Goal: Navigation & Orientation: Understand site structure

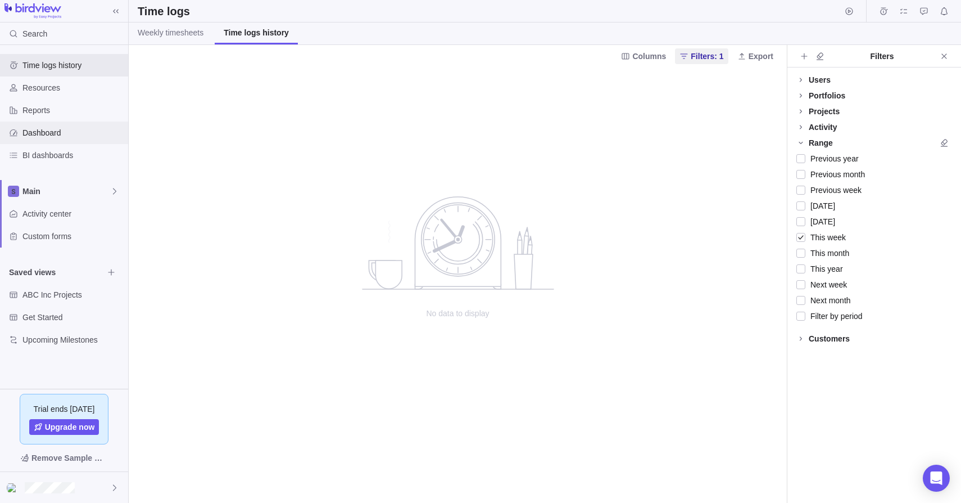
click at [55, 133] on span "Dashboard" at bounding box center [72, 132] width 101 height 11
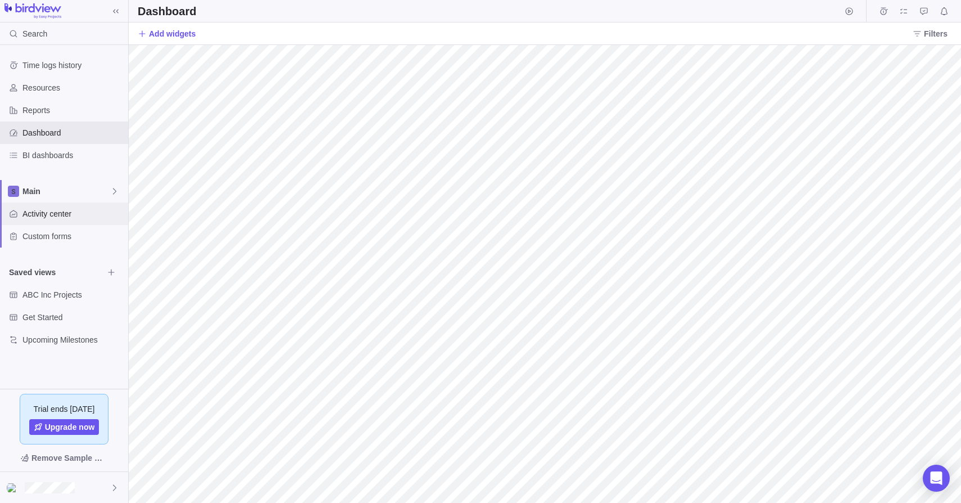
click at [44, 208] on span "Activity center" at bounding box center [72, 213] width 101 height 11
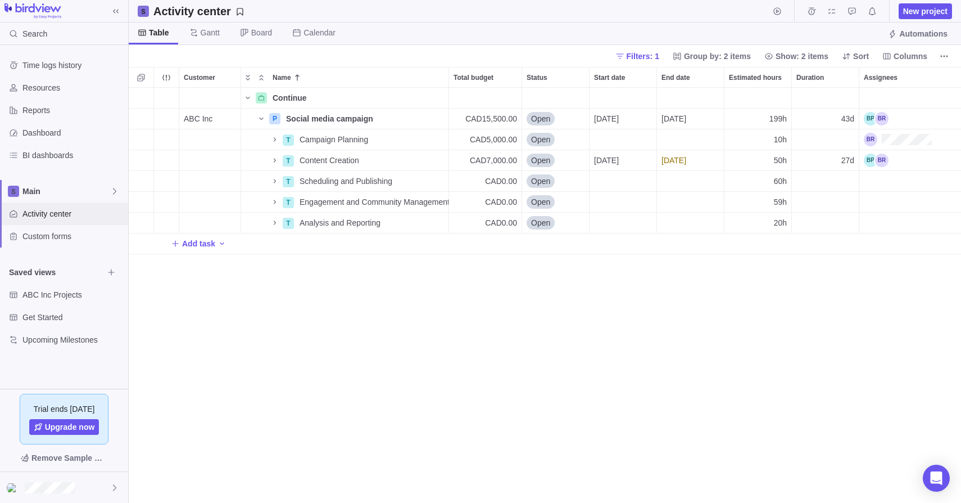
scroll to position [1, 1]
click at [45, 112] on span "Reports" at bounding box center [72, 110] width 101 height 11
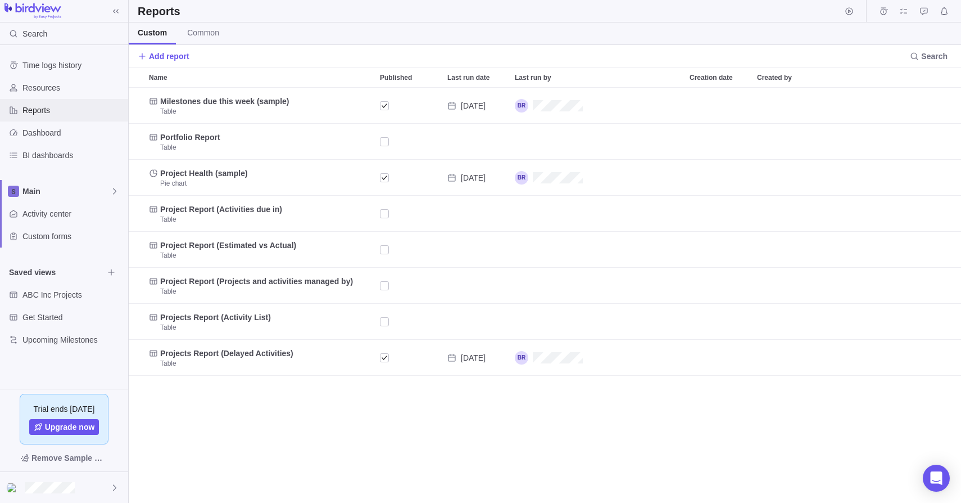
scroll to position [415, 833]
click at [47, 134] on span "Dashboard" at bounding box center [72, 132] width 101 height 11
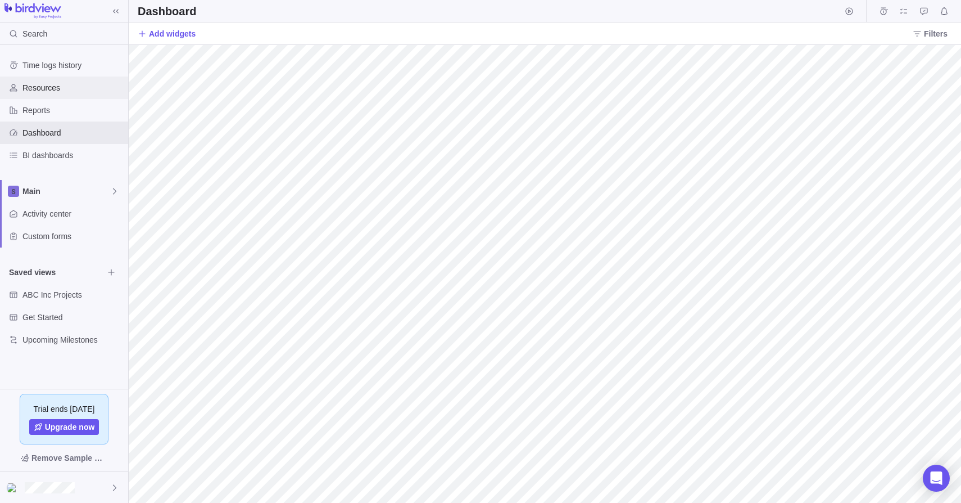
click at [52, 92] on span "Resources" at bounding box center [72, 87] width 101 height 11
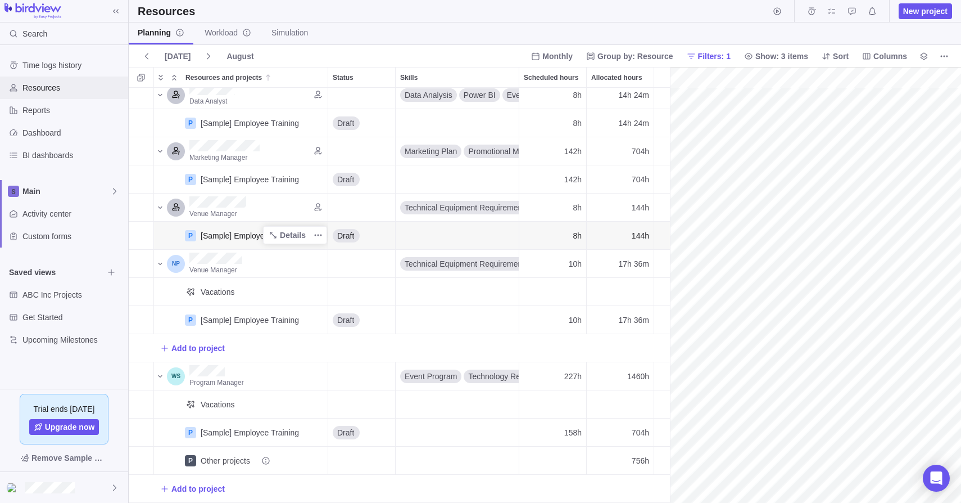
scroll to position [0, 220]
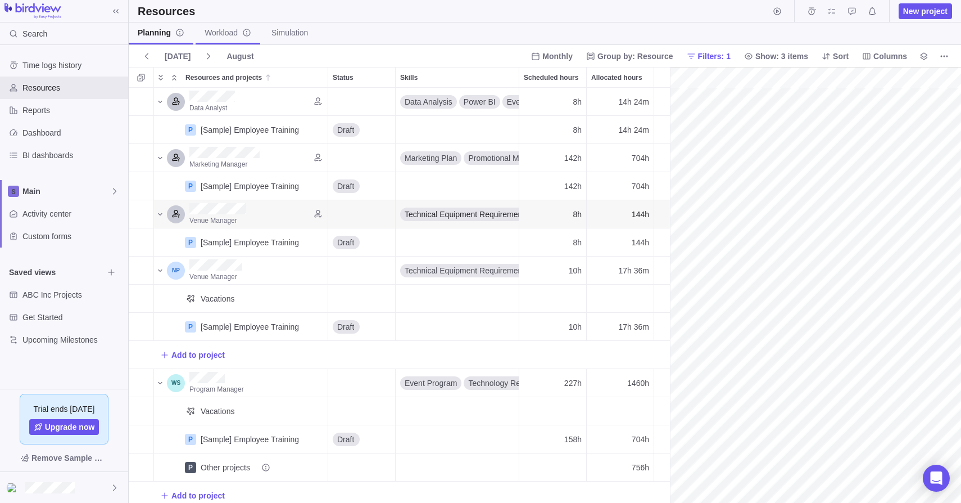
click at [228, 35] on span "Workload" at bounding box center [228, 32] width 47 height 11
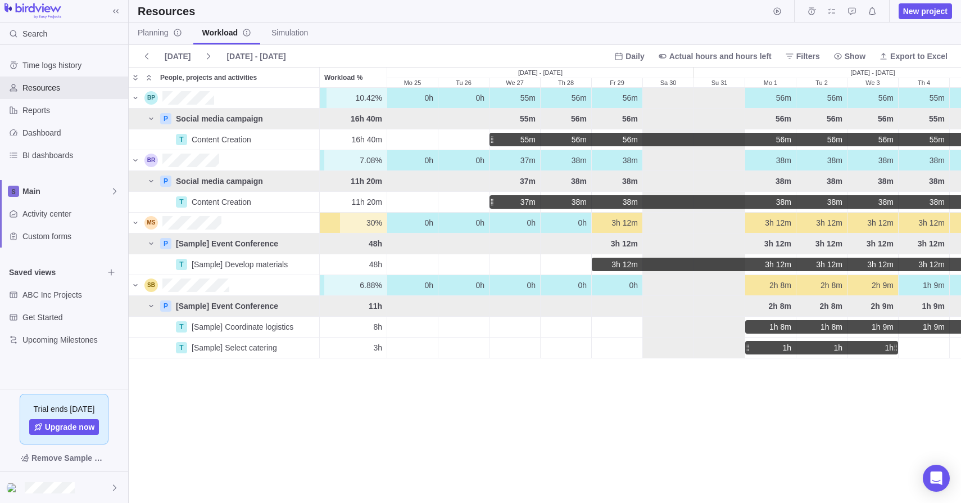
scroll to position [414, 833]
click at [48, 135] on span "Dashboard" at bounding box center [72, 132] width 101 height 11
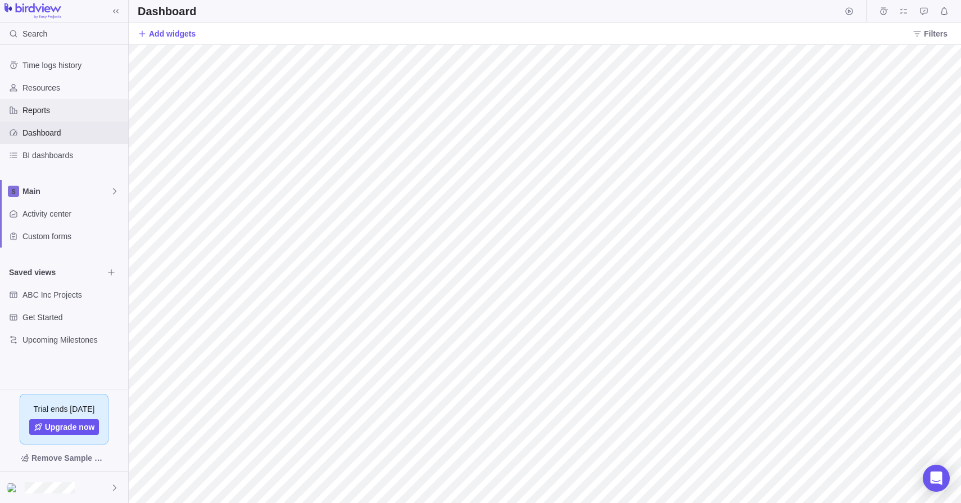
click at [43, 114] on span "Reports" at bounding box center [72, 110] width 101 height 11
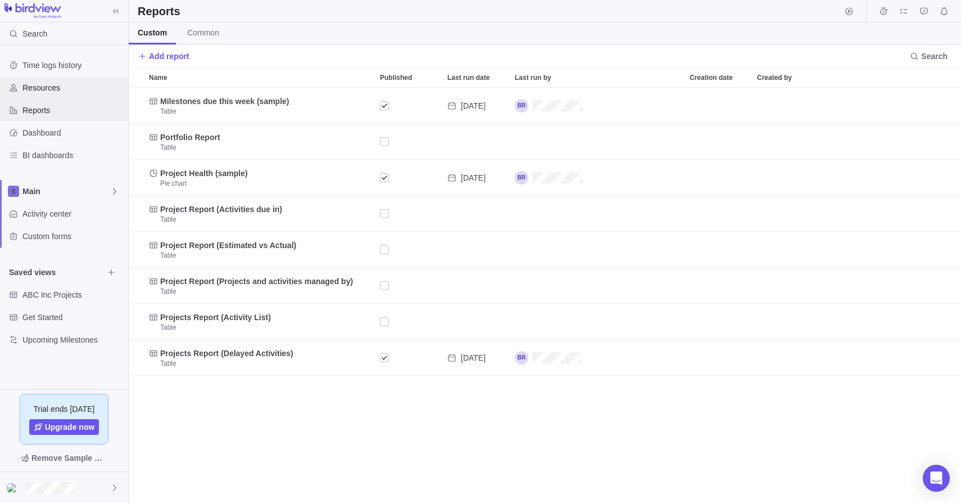
scroll to position [415, 833]
click at [47, 73] on div "Time logs history" at bounding box center [64, 65] width 128 height 22
